Goal: Task Accomplishment & Management: Manage account settings

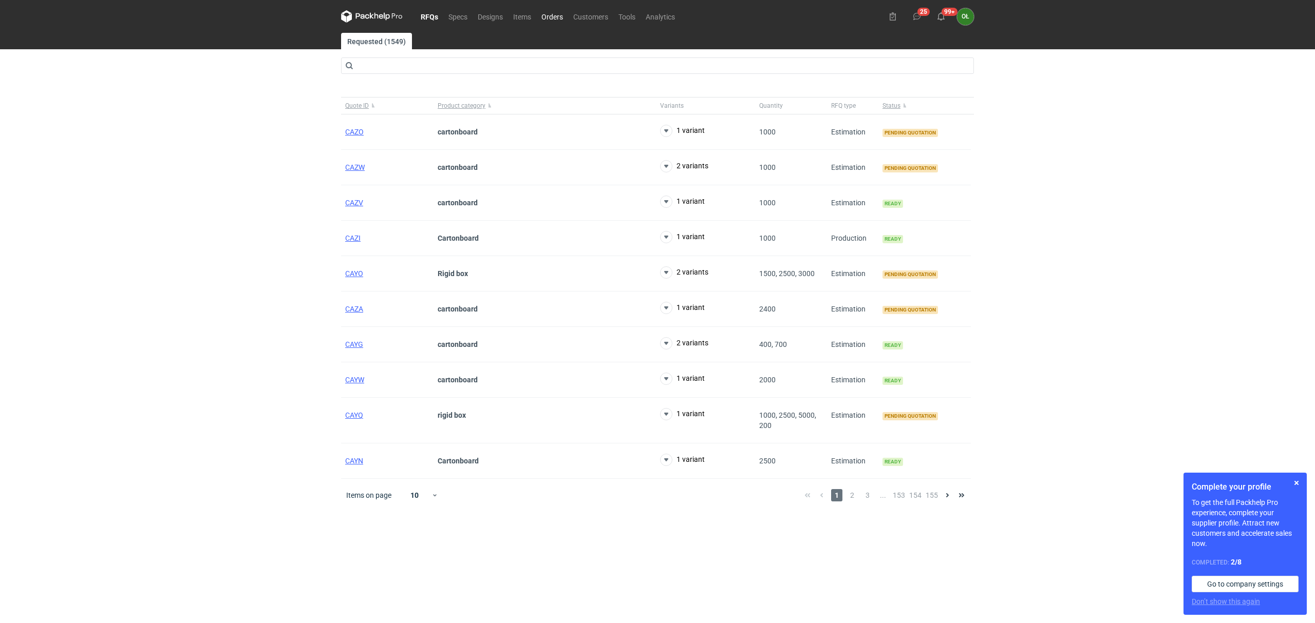
click at [555, 20] on link "Orders" at bounding box center [552, 16] width 32 height 12
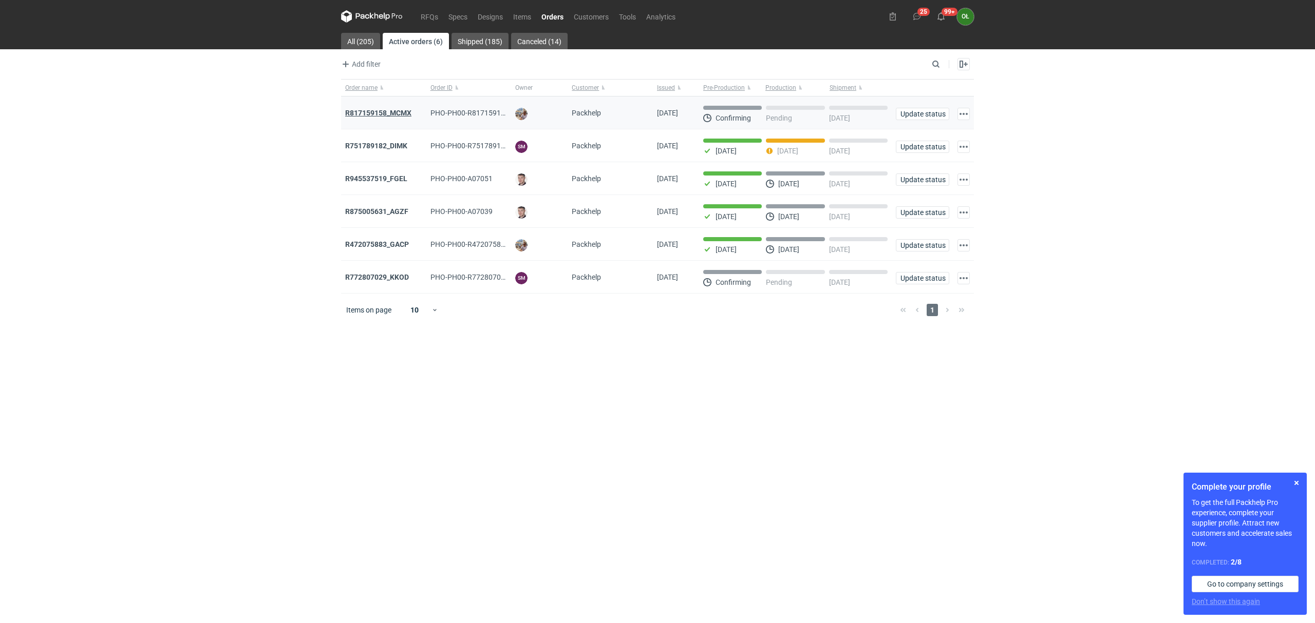
click at [362, 111] on strong "R817159158_MCMX" at bounding box center [378, 113] width 66 height 8
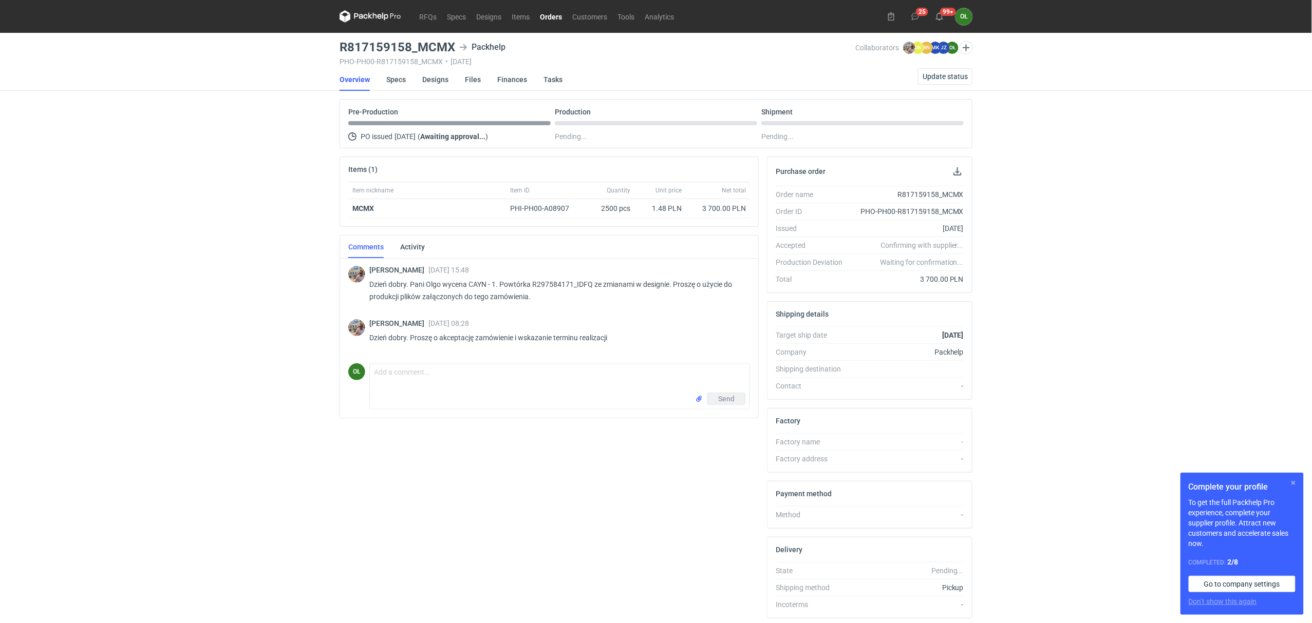
click at [1297, 481] on button "button" at bounding box center [1293, 483] width 12 height 12
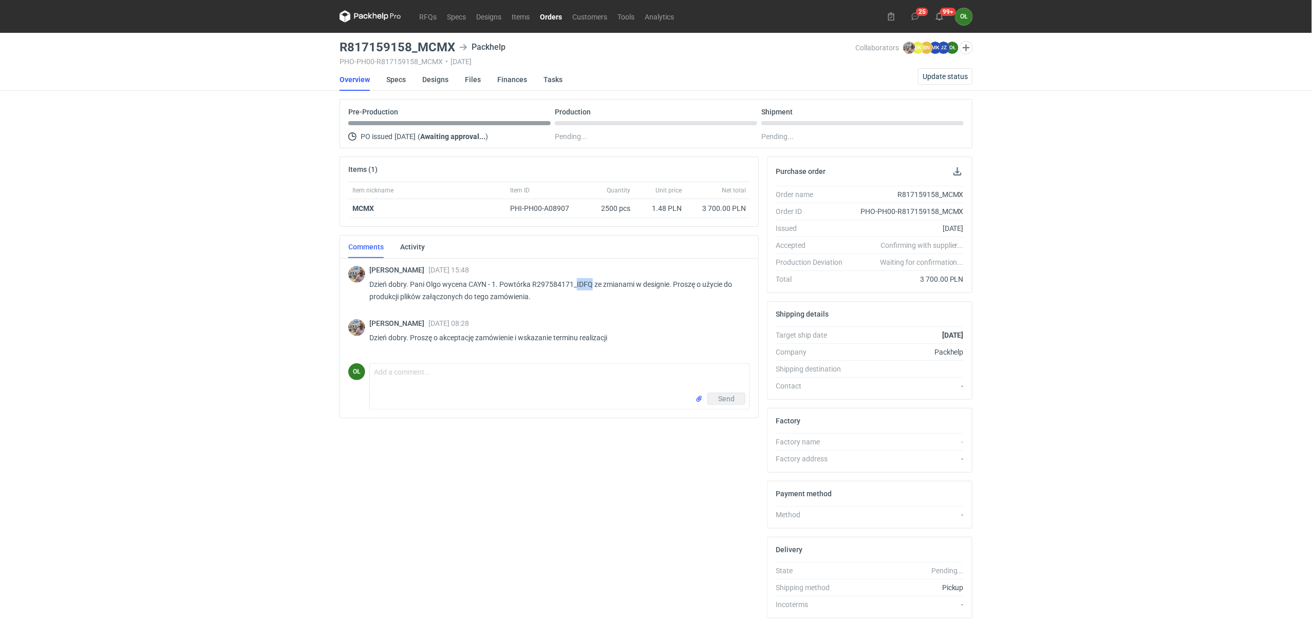
drag, startPoint x: 593, startPoint y: 284, endPoint x: 577, endPoint y: 286, distance: 15.5
click at [577, 286] on p "Dzień dobry. Pani Olgo wycena CAYN - 1. Powtórka R297584171_IDFQ ze zmianami w …" at bounding box center [555, 290] width 372 height 25
copy p "IDFQ"
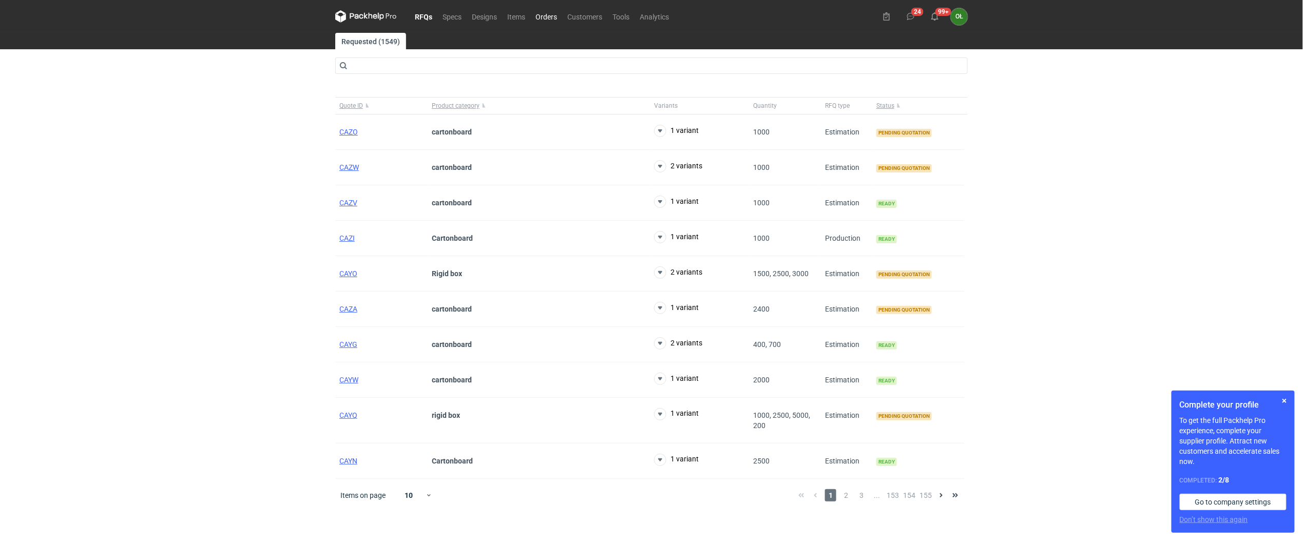
click at [541, 14] on link "Orders" at bounding box center [546, 16] width 32 height 12
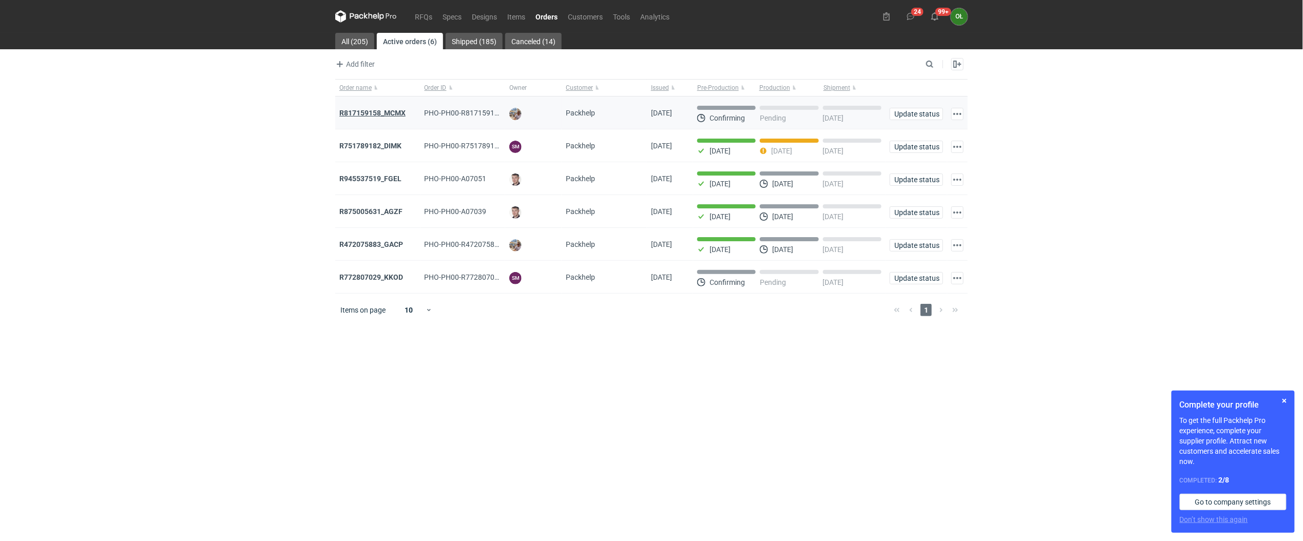
click at [376, 112] on strong "R817159158_MCMX" at bounding box center [372, 113] width 66 height 8
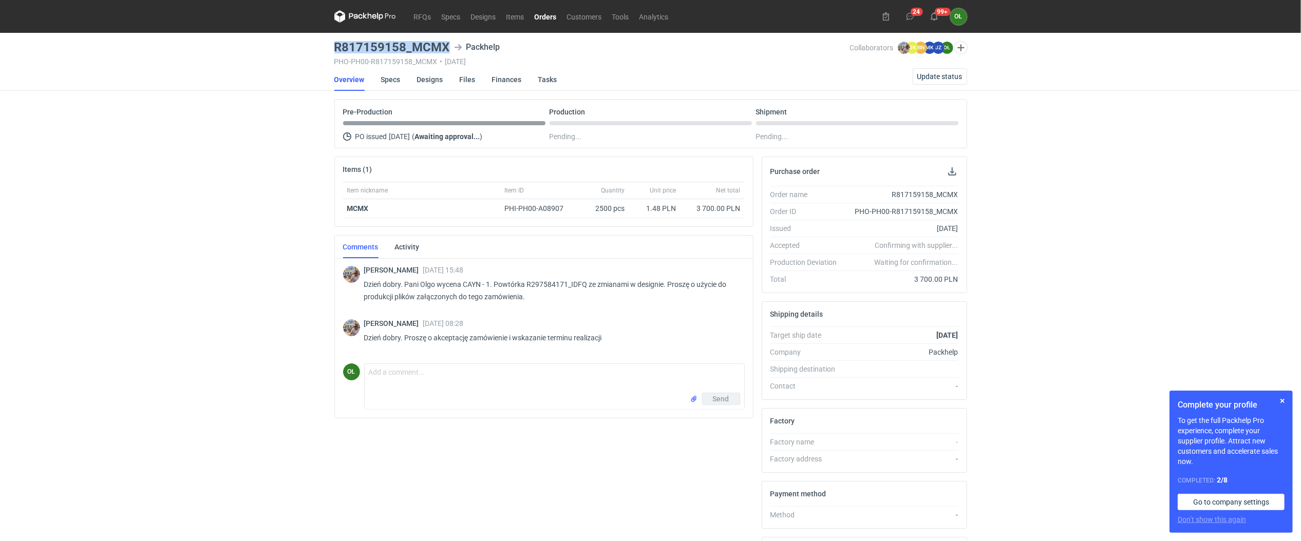
drag, startPoint x: 333, startPoint y: 46, endPoint x: 457, endPoint y: 49, distance: 124.3
click at [457, 49] on main "R817159158_MCMX Packhelp PHO-PH00-R817159158_MCMX • [DATE] Collaborators [PERSO…" at bounding box center [650, 346] width 641 height 627
copy h3 "R817159158_MCMX"
click at [397, 78] on link "Specs" at bounding box center [391, 79] width 20 height 23
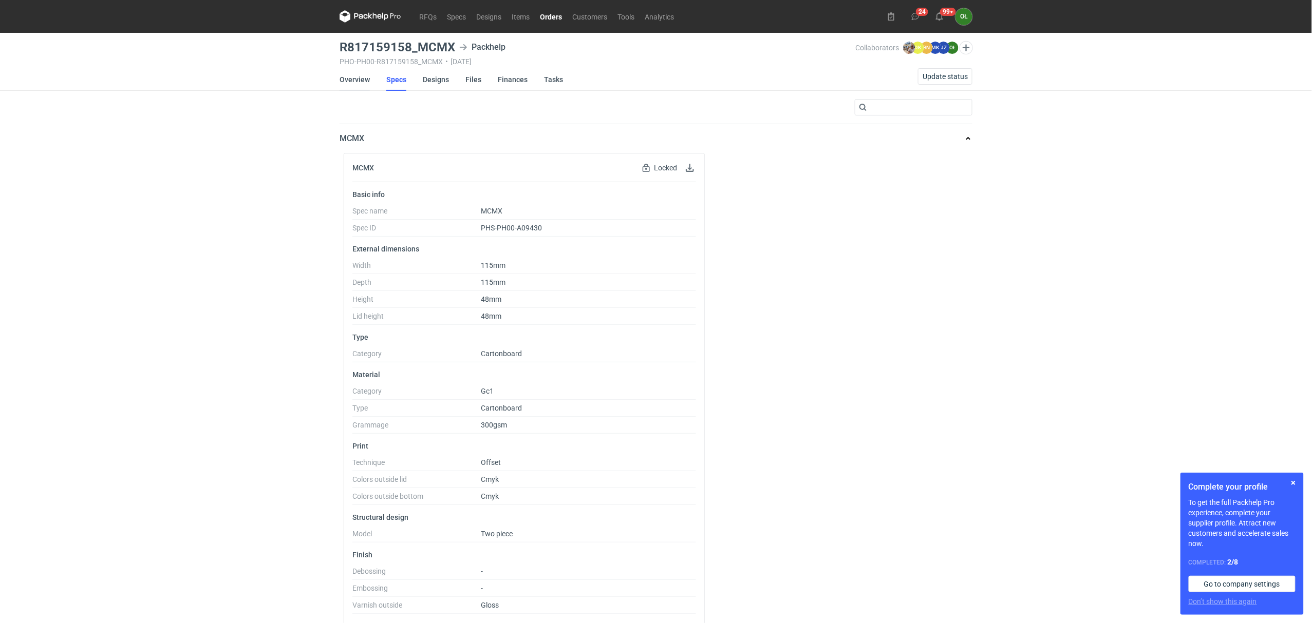
click at [350, 72] on link "Overview" at bounding box center [354, 79] width 30 height 23
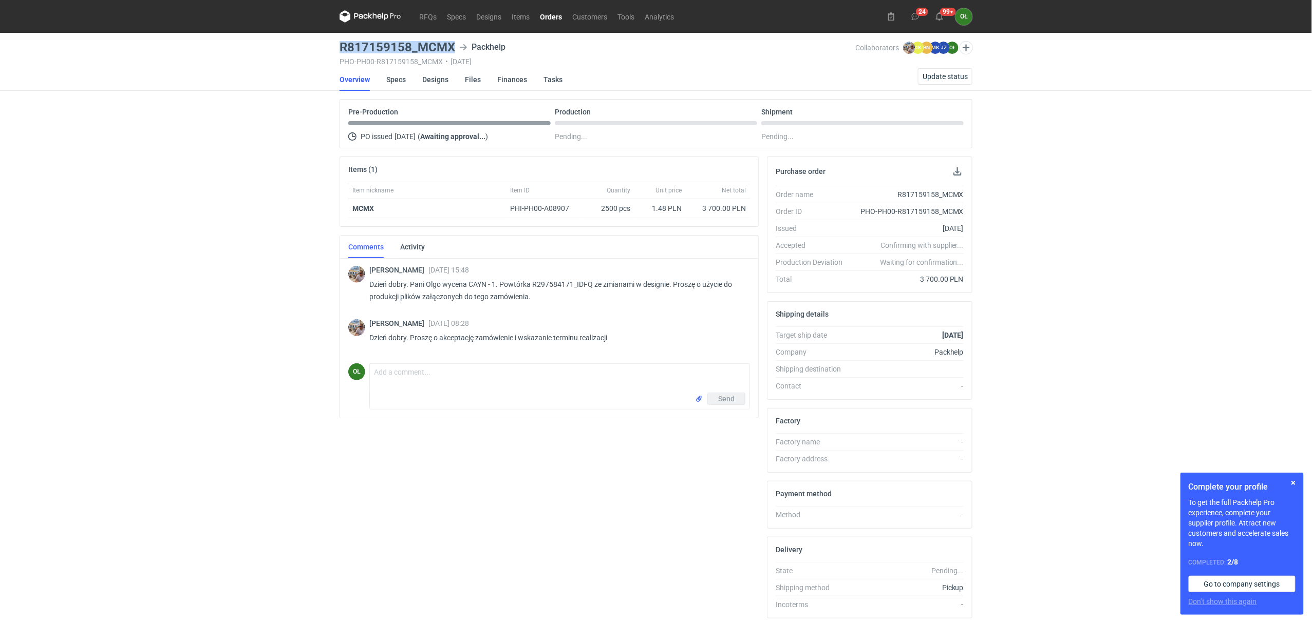
drag, startPoint x: 336, startPoint y: 45, endPoint x: 455, endPoint y: 39, distance: 119.3
click at [455, 39] on main "R817159158_MCMX Packhelp PHO-PH00-R817159158_MCMX • [DATE] Collaborators [PERSO…" at bounding box center [655, 346] width 641 height 627
copy h3 "R817159158_MCMX"
click at [440, 82] on link "Designs" at bounding box center [435, 79] width 26 height 23
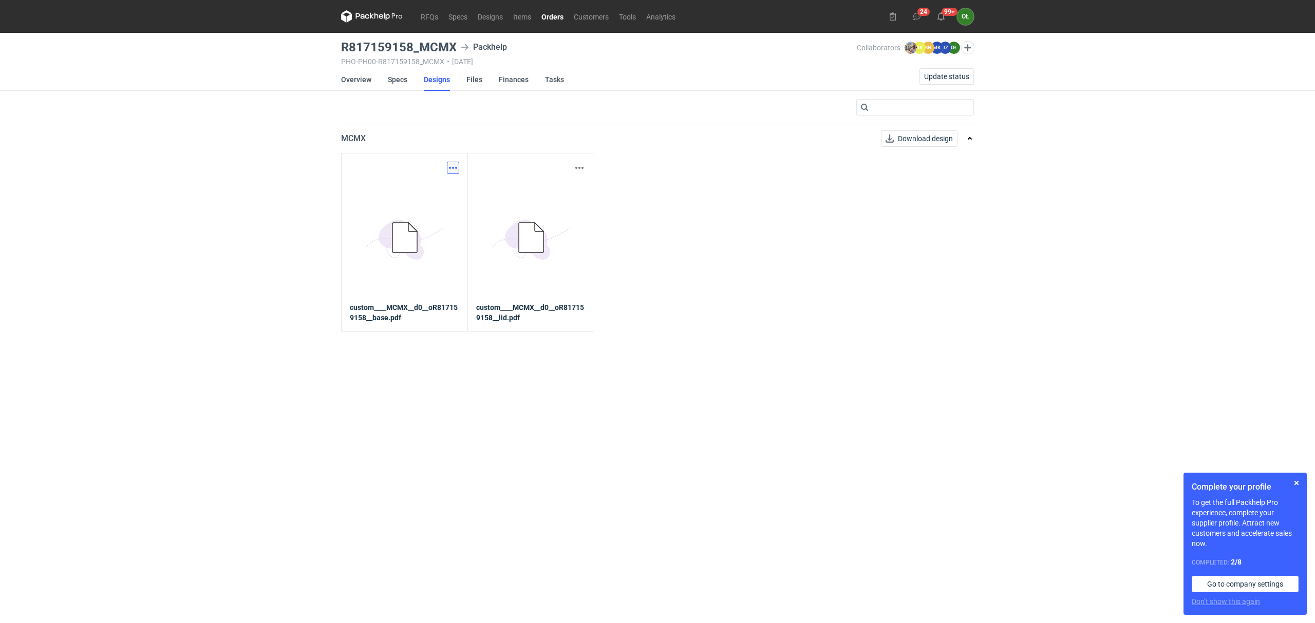
click at [452, 169] on button "button" at bounding box center [453, 168] width 12 height 12
click at [432, 192] on link "Download design part" at bounding box center [407, 190] width 94 height 16
click at [580, 167] on button "button" at bounding box center [579, 168] width 12 height 12
click at [568, 196] on link "Download design part" at bounding box center [534, 190] width 94 height 16
click at [354, 70] on link "Overview" at bounding box center [356, 79] width 30 height 23
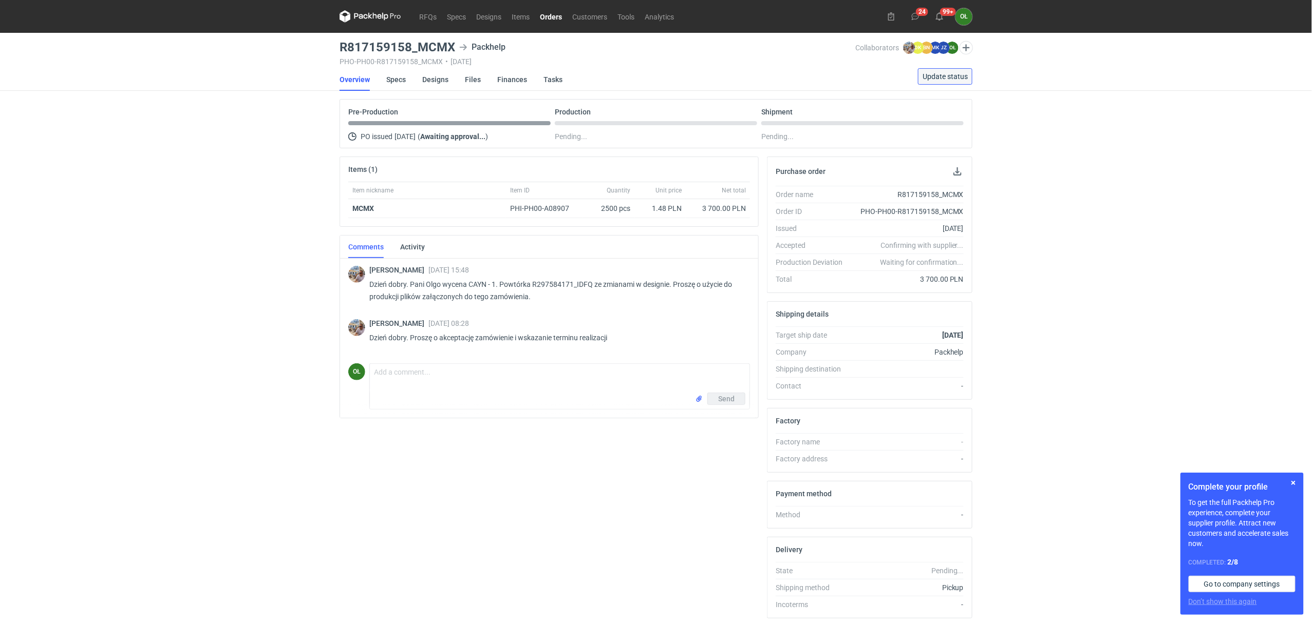
click at [952, 77] on span "Update status" at bounding box center [944, 76] width 45 height 7
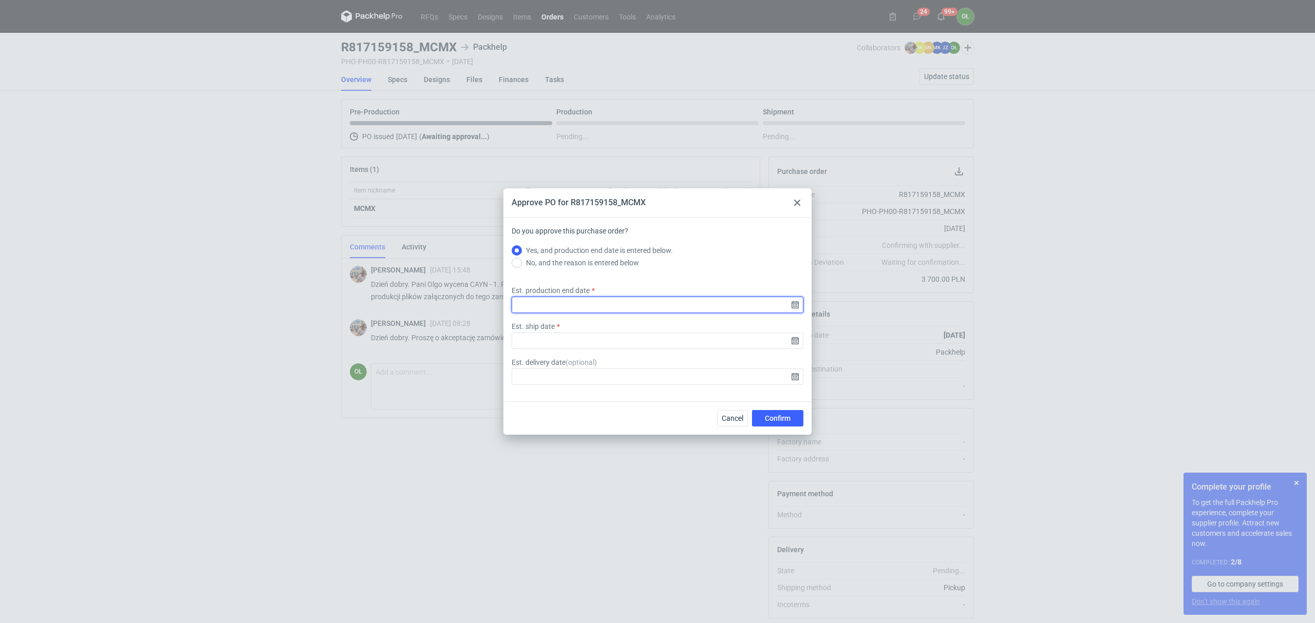
click at [795, 305] on input "Est. production end date" at bounding box center [657, 305] width 292 height 16
click at [685, 343] on button "29" at bounding box center [690, 345] width 16 height 16
type input "[DATE]"
click at [796, 340] on input "Est. ship date" at bounding box center [657, 341] width 292 height 16
drag, startPoint x: 604, startPoint y: 369, endPoint x: 598, endPoint y: 371, distance: 6.5
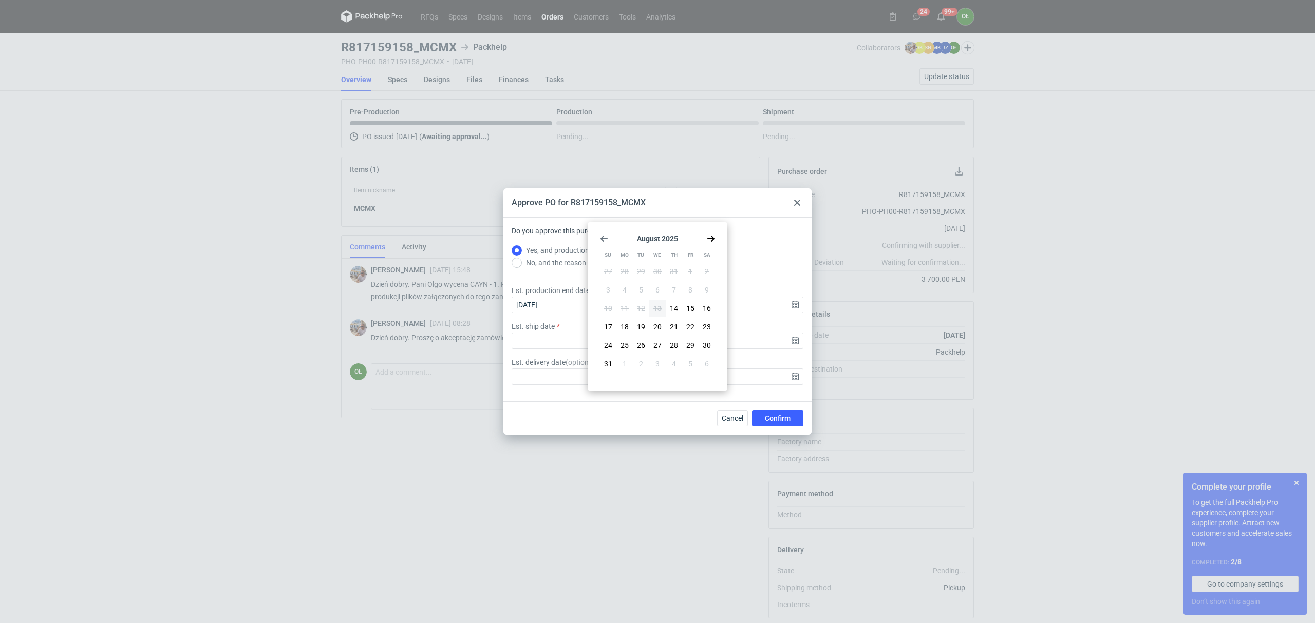
click at [598, 371] on div "[DATE] Su Mo Tu We Th Fr Sa 27 28 29 30 31 1 2 3 4 5 6 7 8 9 10 11 12 13 14 15 …" at bounding box center [657, 306] width 131 height 160
click at [604, 368] on span "31" at bounding box center [608, 364] width 8 height 10
type input "[DATE]"
click at [793, 340] on input "[DATE]" at bounding box center [657, 341] width 292 height 16
click at [774, 291] on div "Est. production end date [DATE]" at bounding box center [657, 300] width 300 height 28
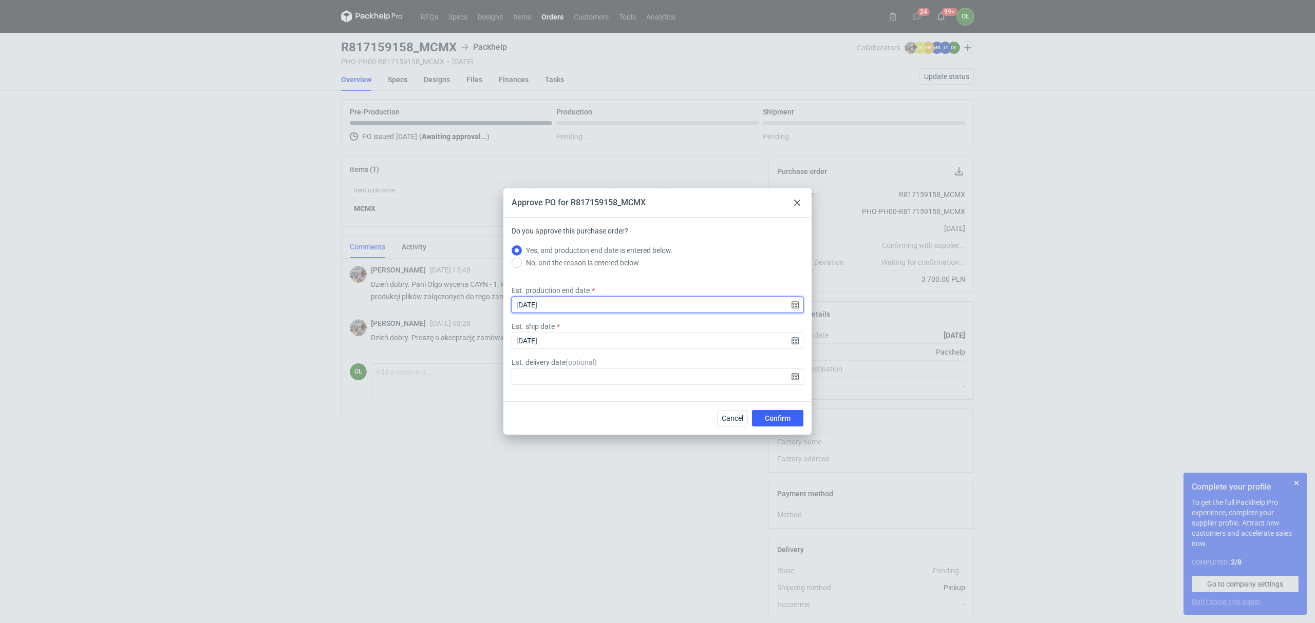
click at [736, 307] on input "[DATE]" at bounding box center [657, 305] width 292 height 16
click at [670, 345] on span "28" at bounding box center [674, 345] width 8 height 10
type input "[DATE]"
click at [792, 337] on input "[DATE]" at bounding box center [657, 341] width 292 height 16
click at [688, 345] on span "29" at bounding box center [690, 345] width 8 height 10
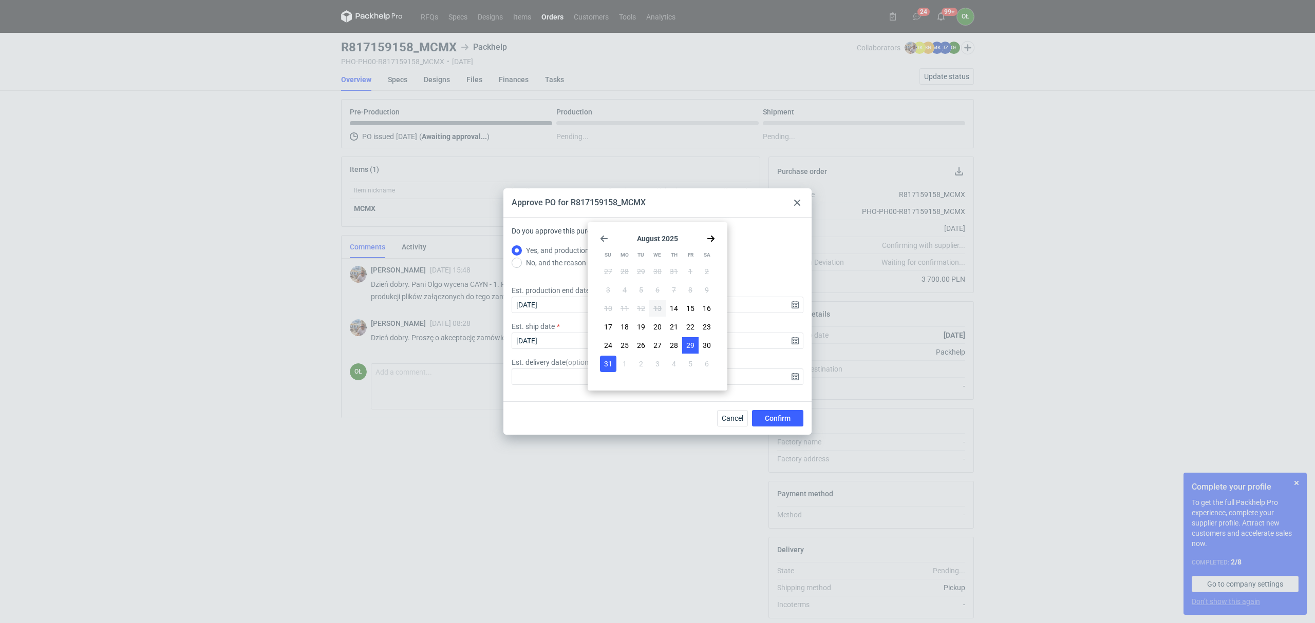
type input "[DATE]"
click at [777, 415] on span "Confirm" at bounding box center [778, 418] width 26 height 7
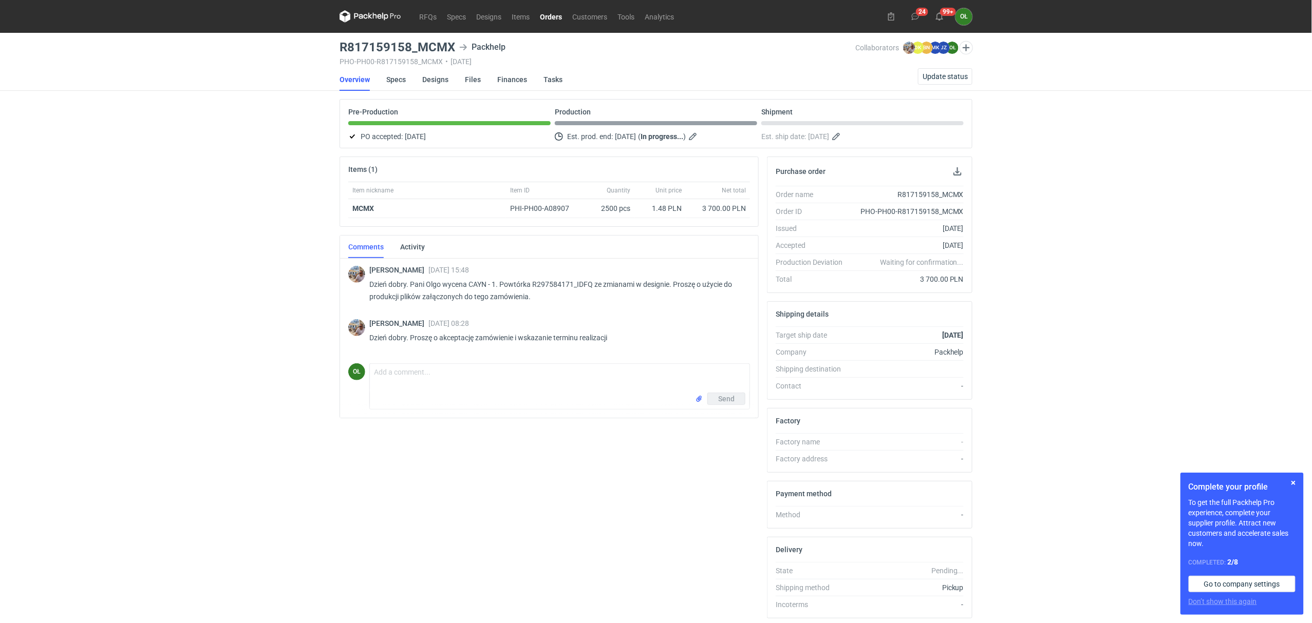
click at [557, 12] on link "Orders" at bounding box center [551, 16] width 32 height 12
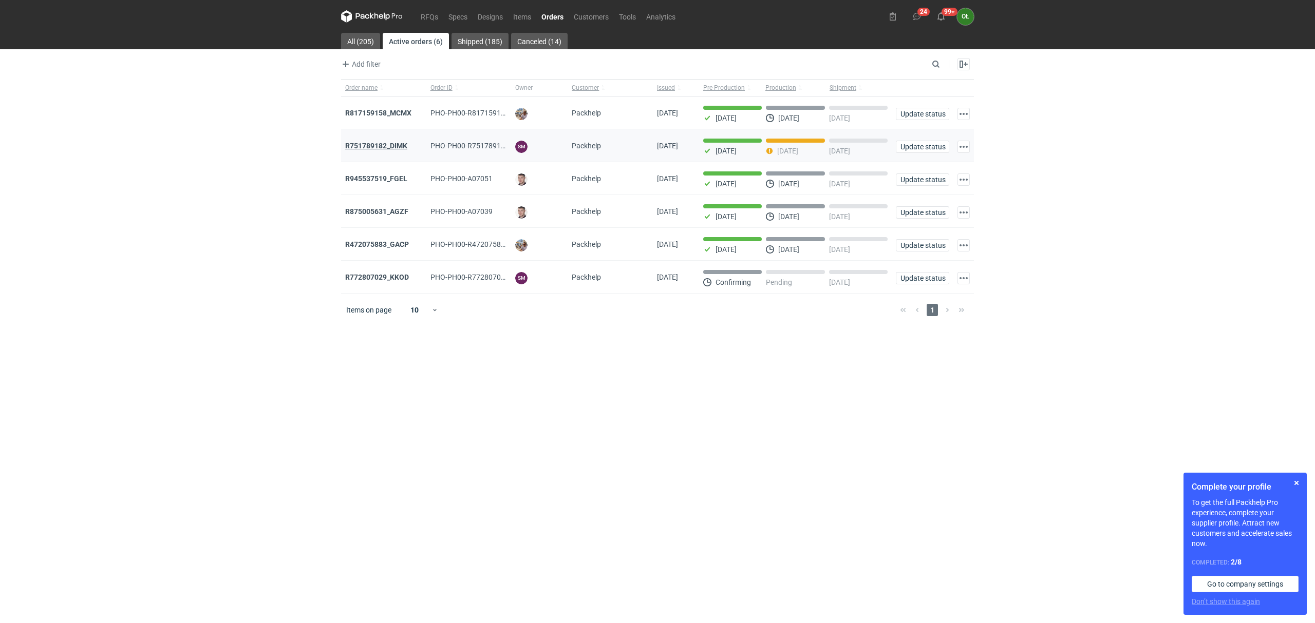
click at [390, 142] on strong "R751789182_DIMK" at bounding box center [376, 146] width 62 height 8
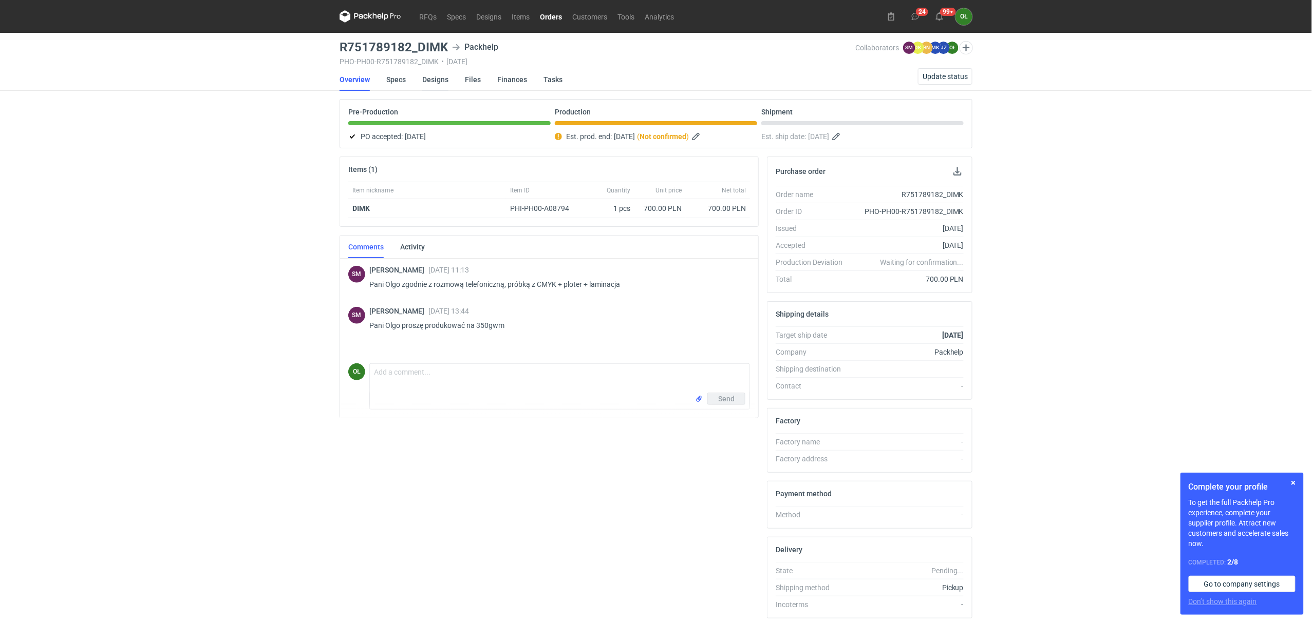
click at [446, 81] on link "Designs" at bounding box center [435, 79] width 26 height 23
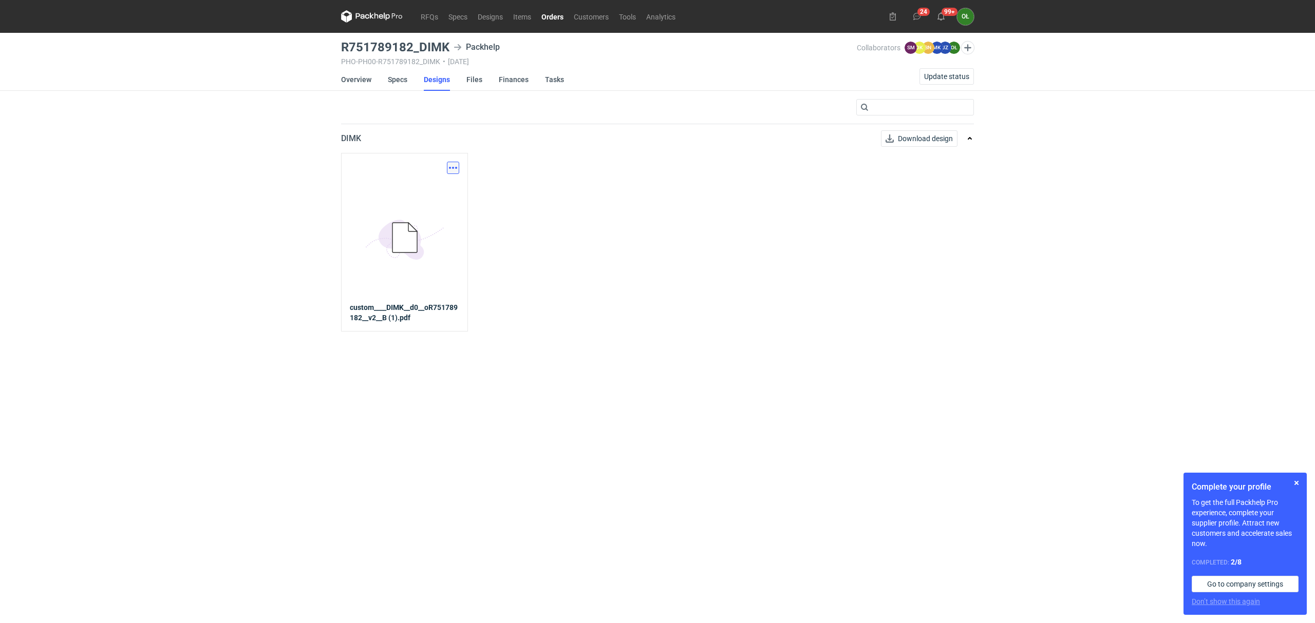
click at [450, 167] on button "button" at bounding box center [453, 168] width 12 height 12
click at [406, 185] on link "Download design part" at bounding box center [407, 190] width 94 height 16
